Goal: Contribute content

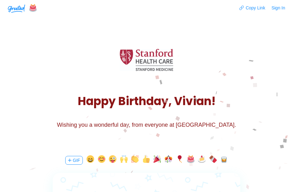
click at [135, 139] on div "H a p p y B i r t h d a y , V i v i a n ! Wishing you a wonderful day, from eve…" at bounding box center [146, 85] width 293 height 124
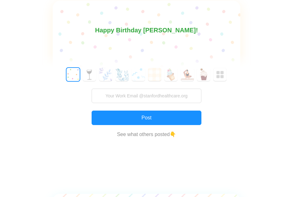
click at [130, 48] on input "text" at bounding box center [146, 49] width 141 height 13
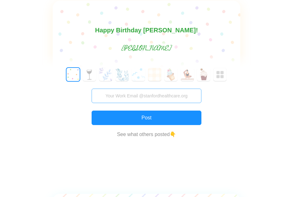
type input "[PERSON_NAME]"
click at [136, 95] on input "text" at bounding box center [147, 96] width 110 height 14
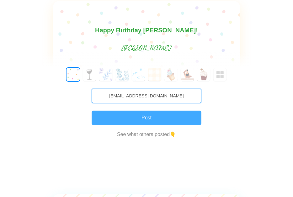
type input "[EMAIL_ADDRESS][DOMAIN_NAME]"
click at [146, 118] on button "Post" at bounding box center [147, 117] width 110 height 14
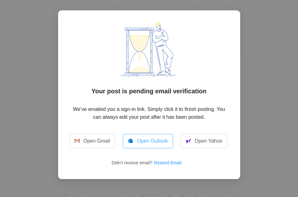
click at [154, 141] on link "Open Outlook" at bounding box center [148, 141] width 50 height 14
